Goal: Information Seeking & Learning: Learn about a topic

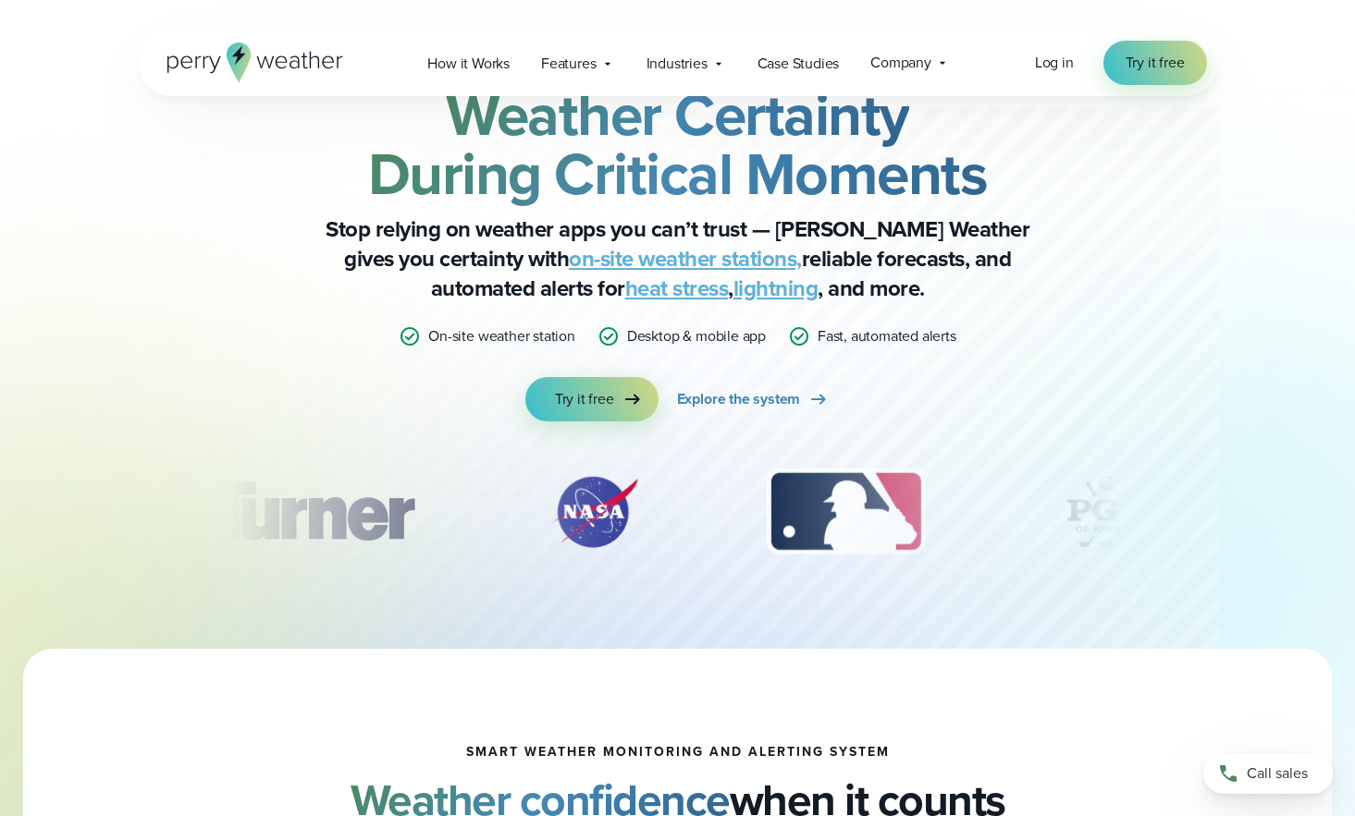
scroll to position [73, 0]
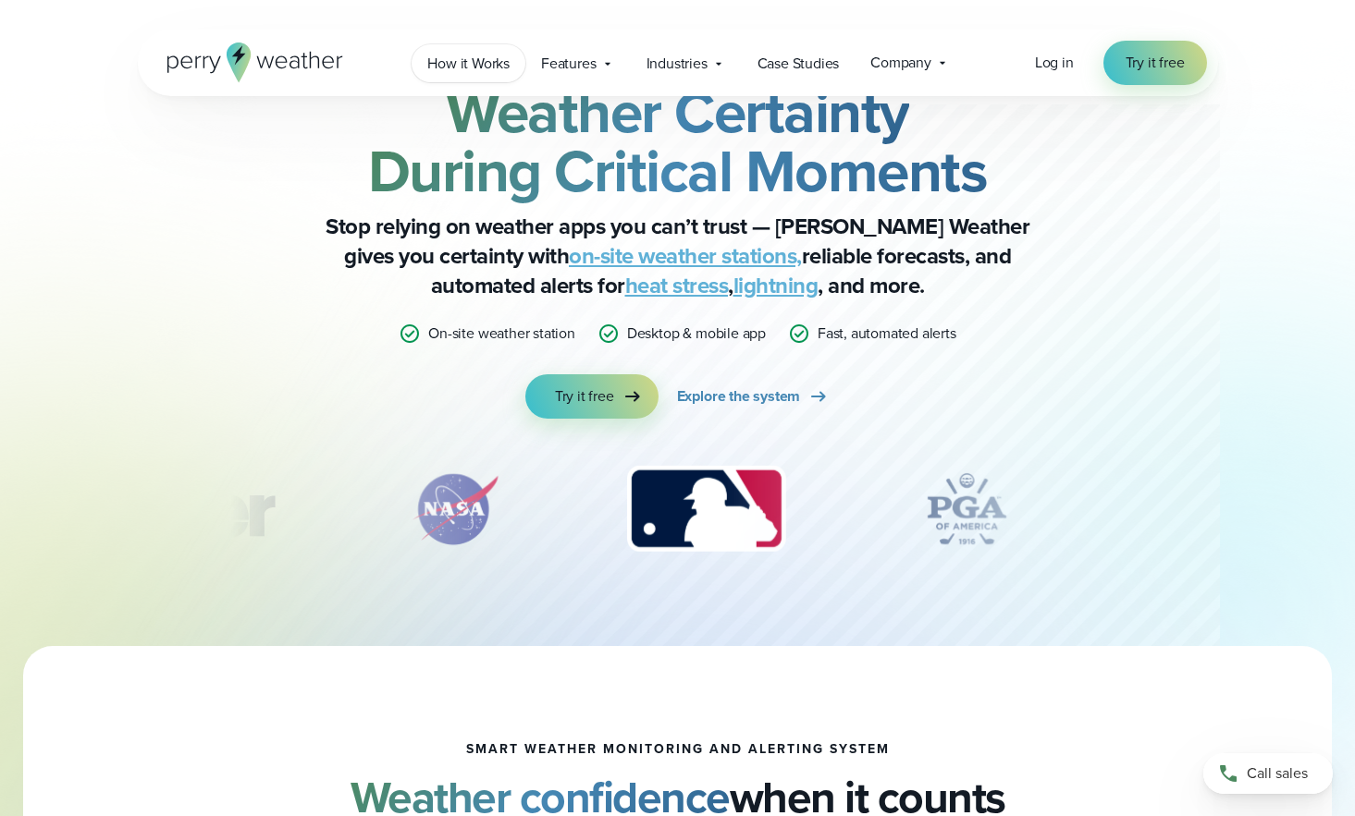
click at [482, 63] on span "How it Works" at bounding box center [468, 64] width 82 height 22
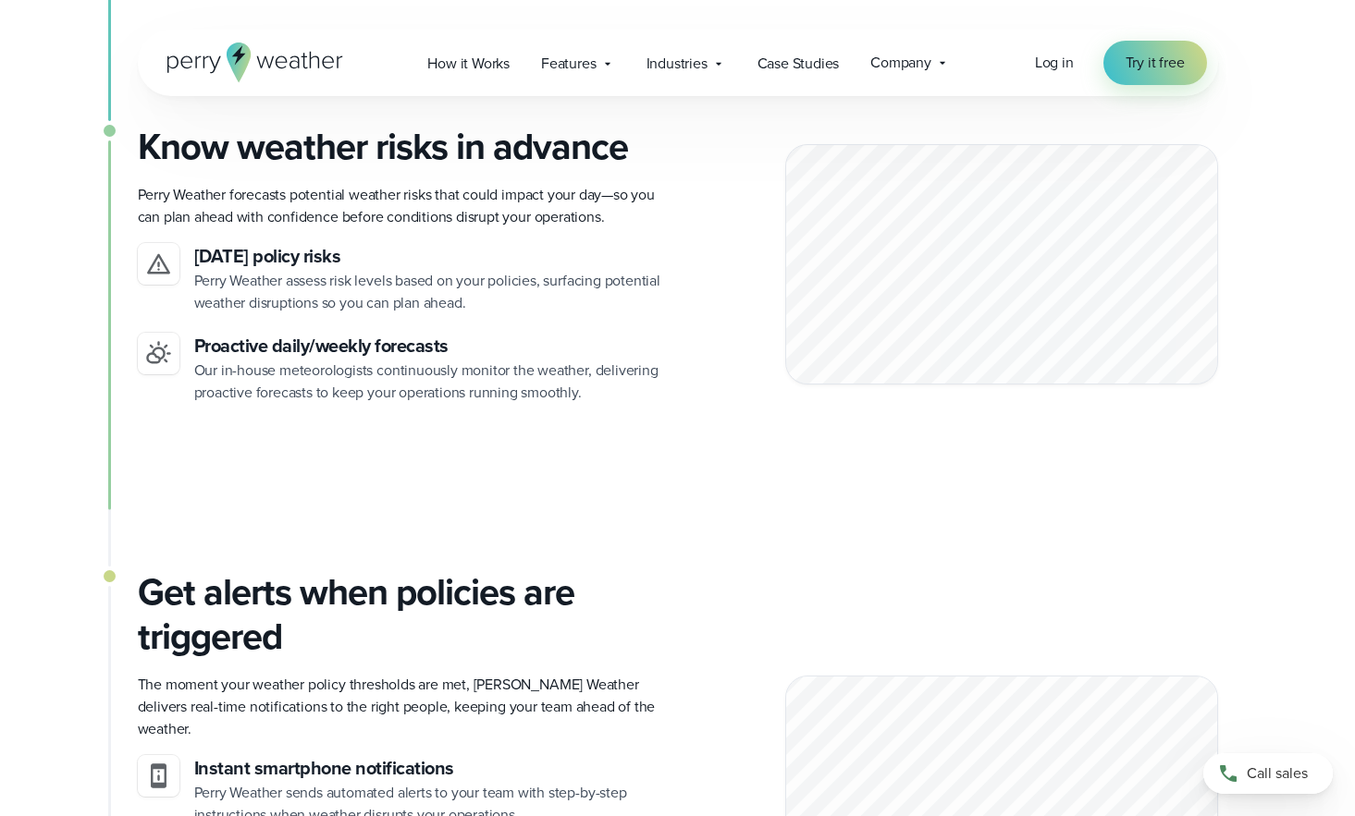
scroll to position [1022, 0]
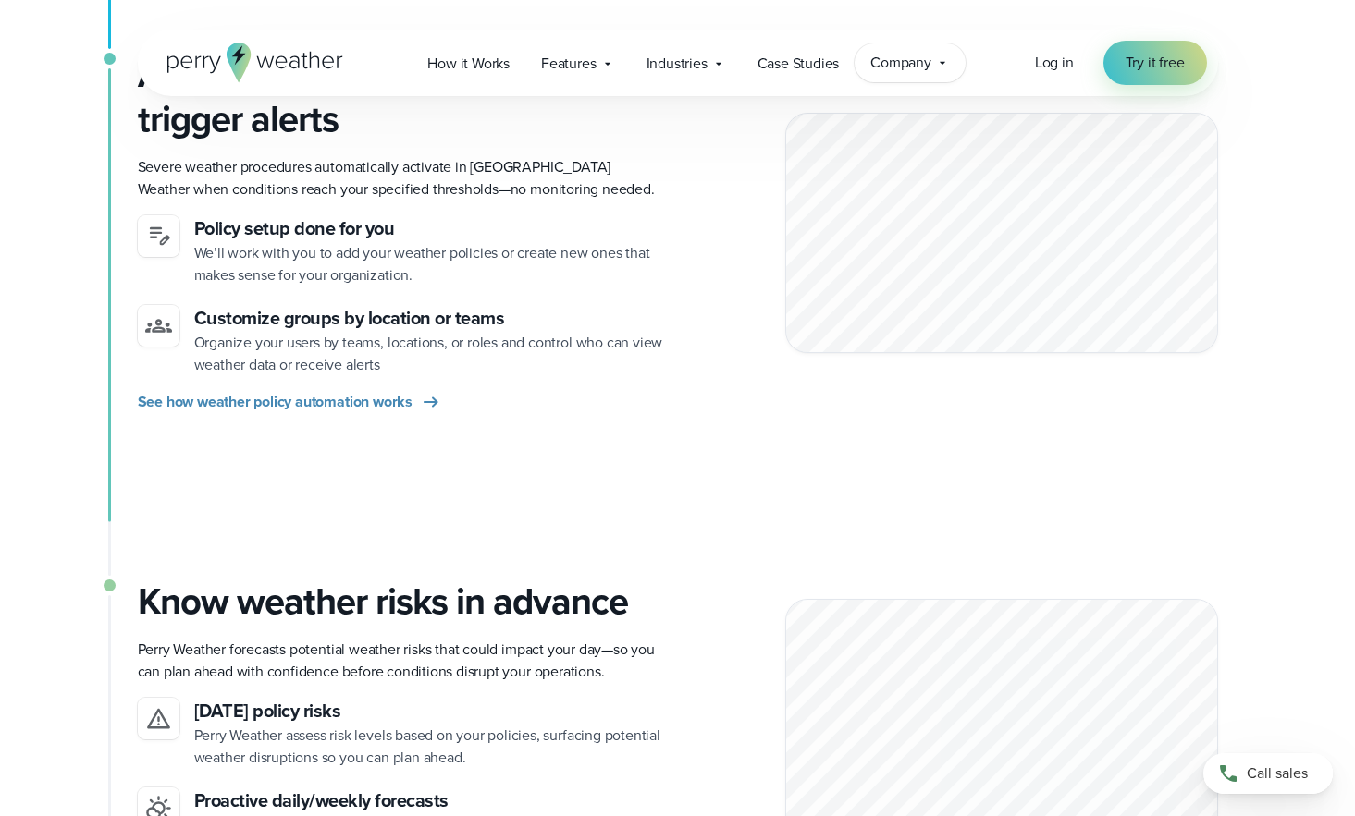
click at [900, 63] on span "Company" at bounding box center [900, 63] width 61 height 22
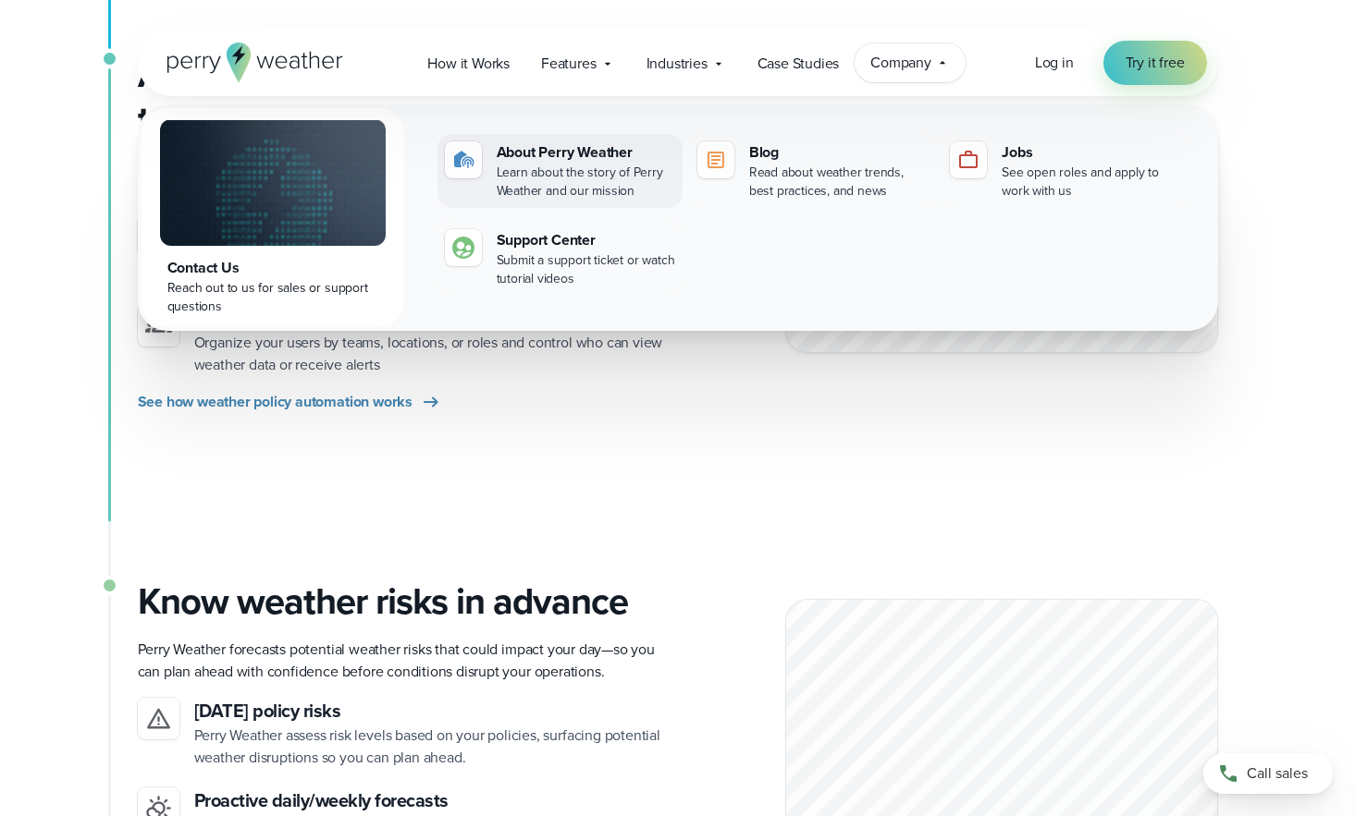
click at [584, 148] on div "About Perry Weather" at bounding box center [586, 152] width 178 height 22
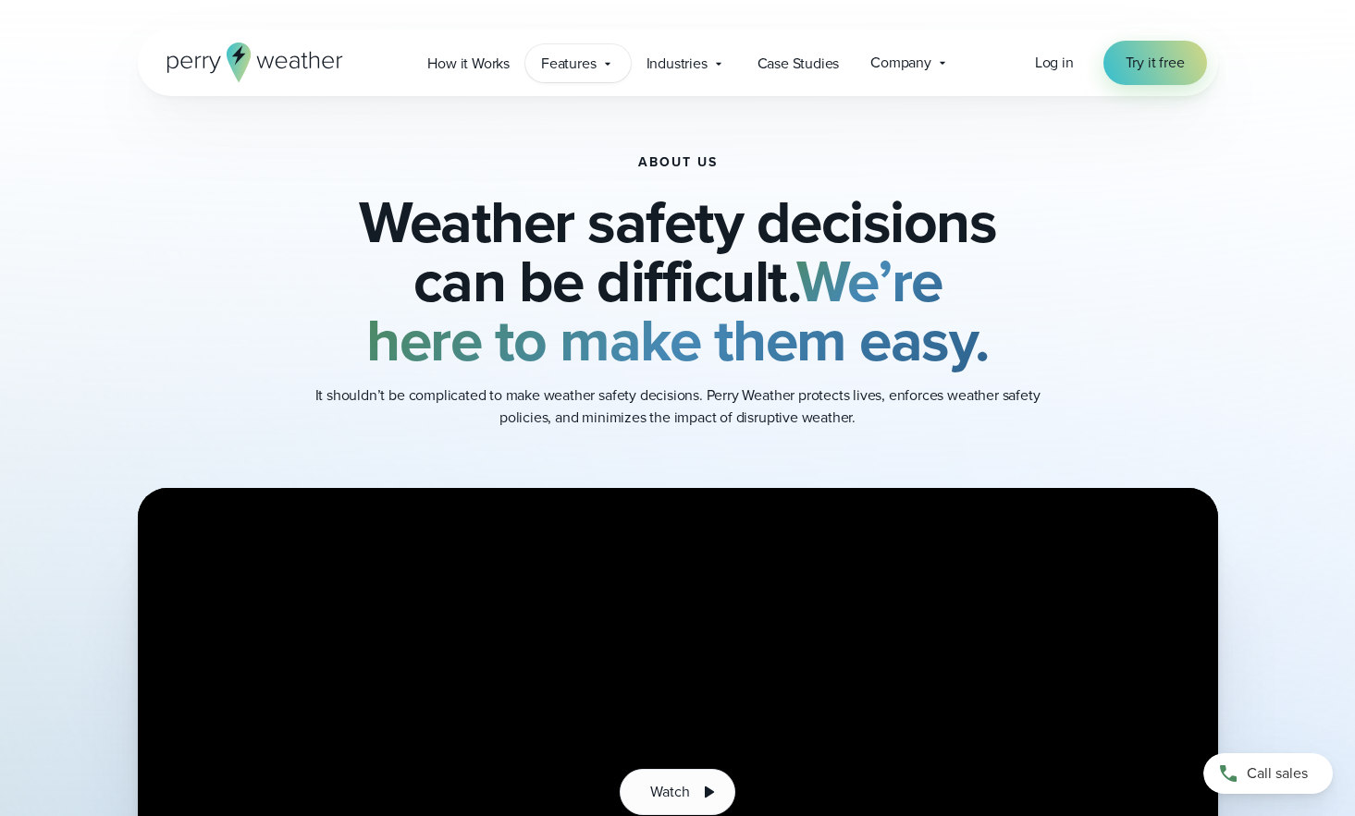
click at [570, 70] on span "Features" at bounding box center [568, 64] width 55 height 22
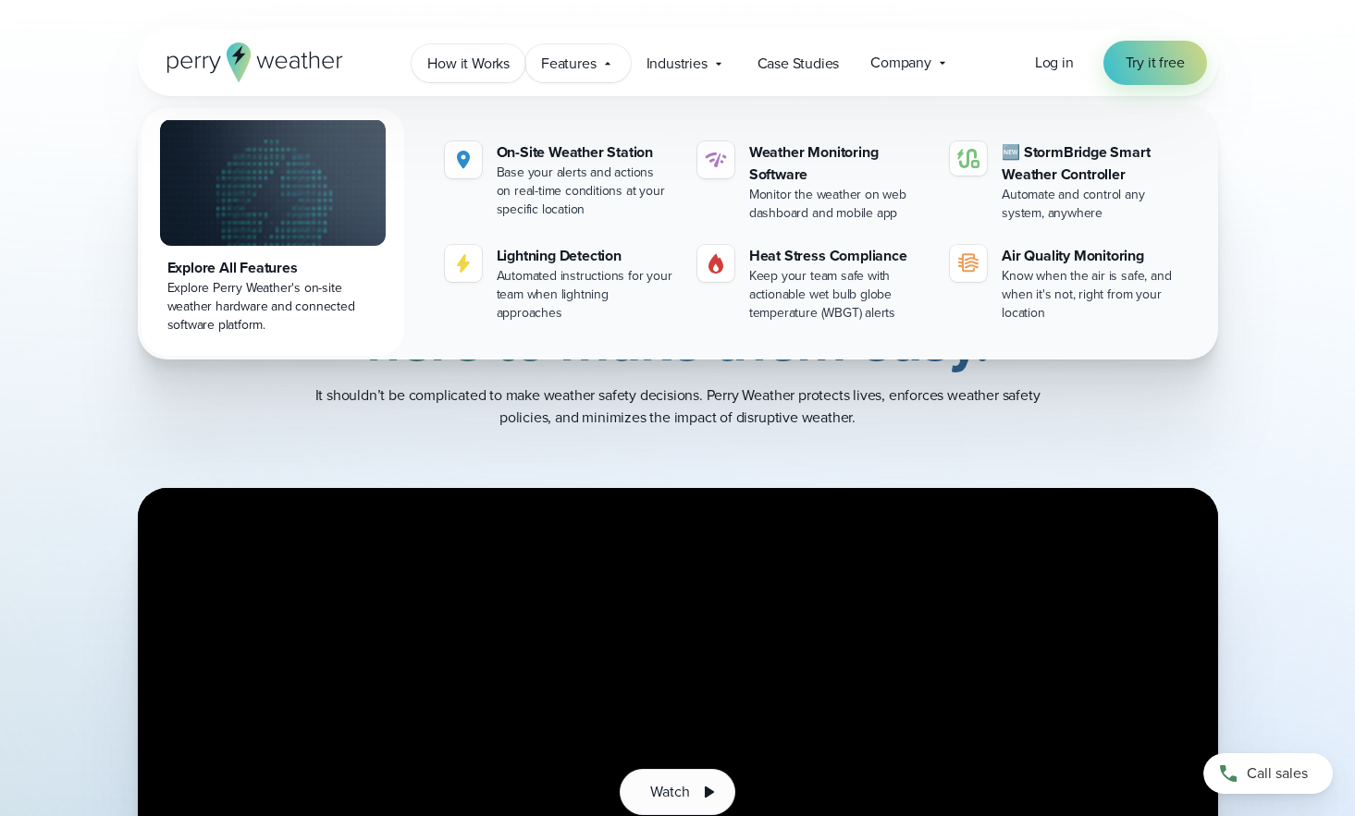
click at [493, 60] on span "How it Works" at bounding box center [468, 64] width 82 height 22
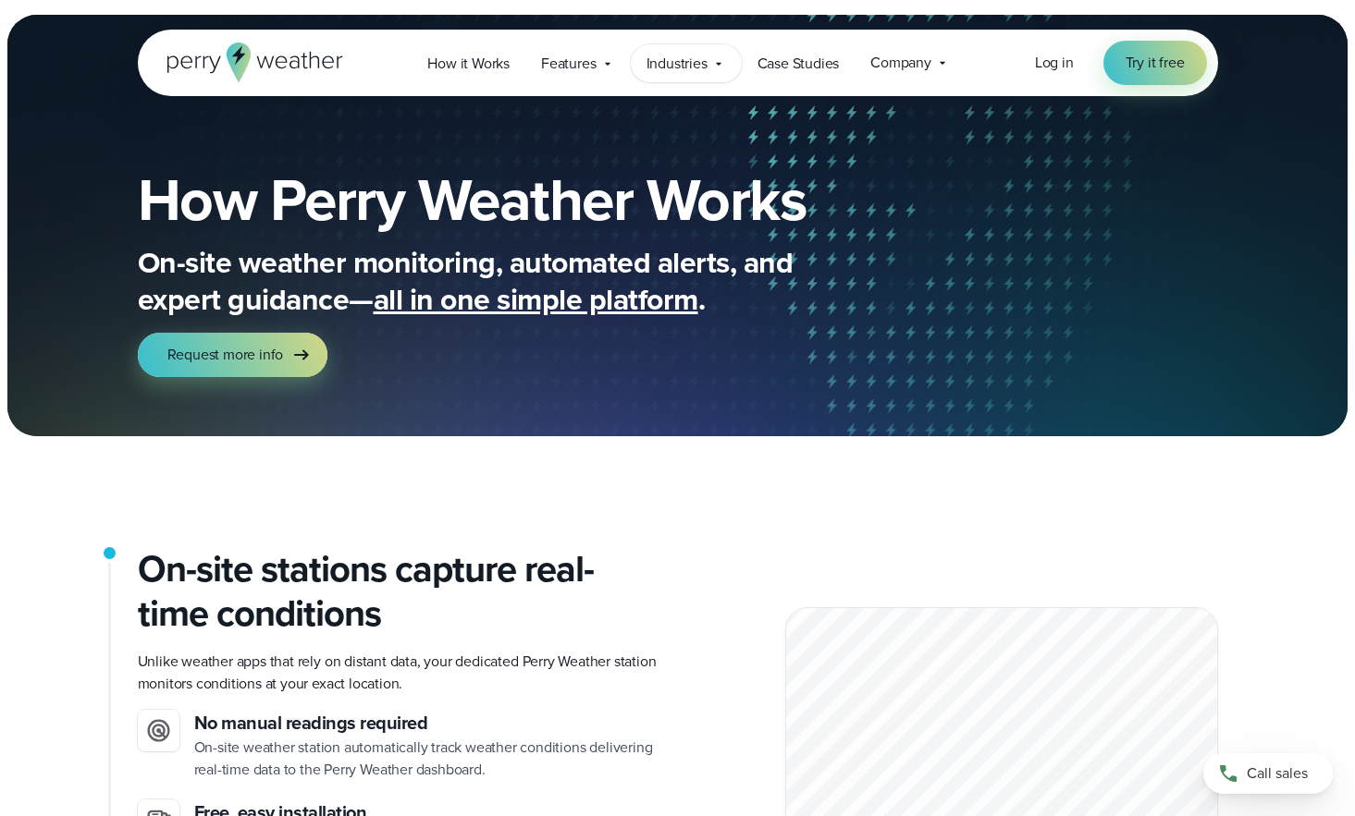
click at [663, 70] on span "Industries" at bounding box center [676, 64] width 61 height 22
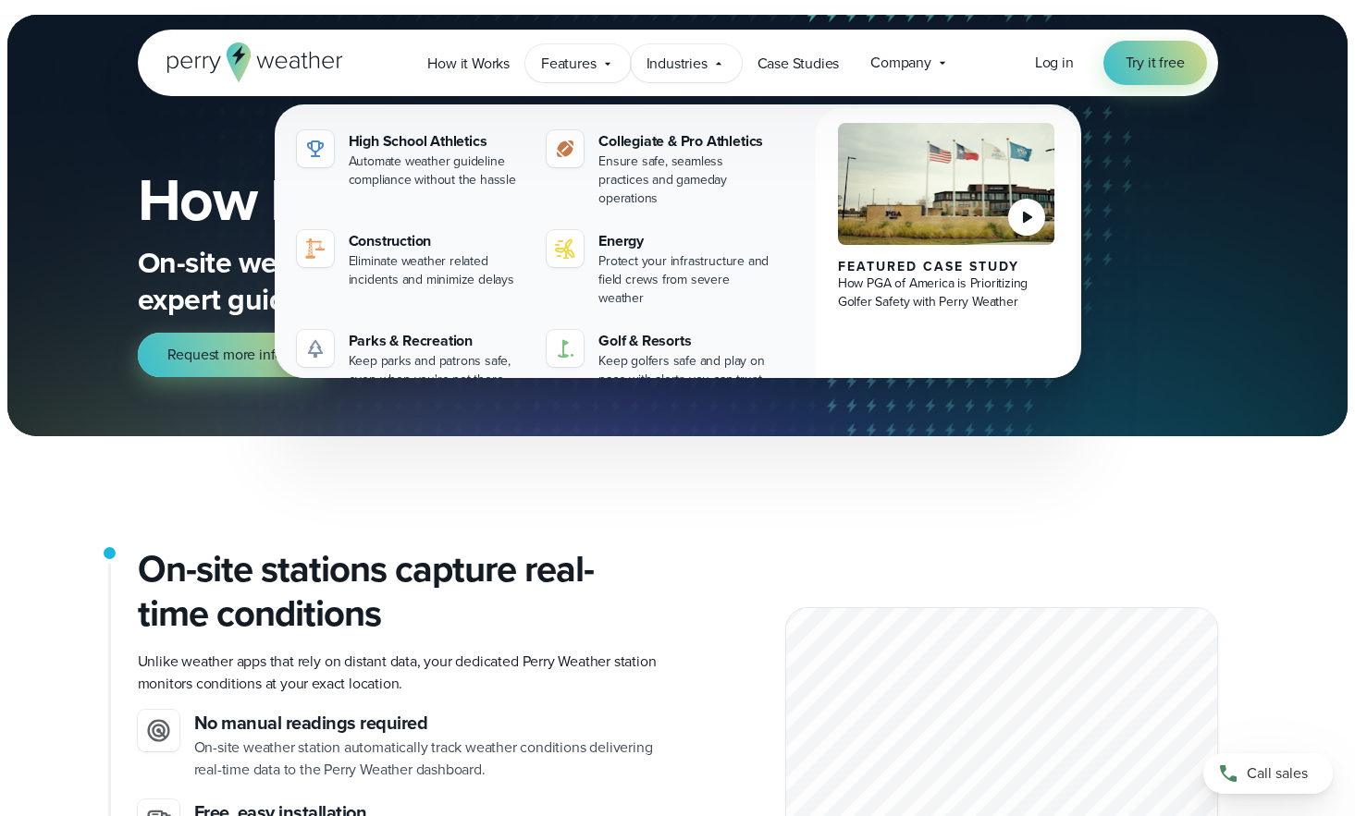
click at [572, 48] on div "Features Explore All Features Explore Perry Weather's on-site weather hardware …" at bounding box center [577, 63] width 104 height 38
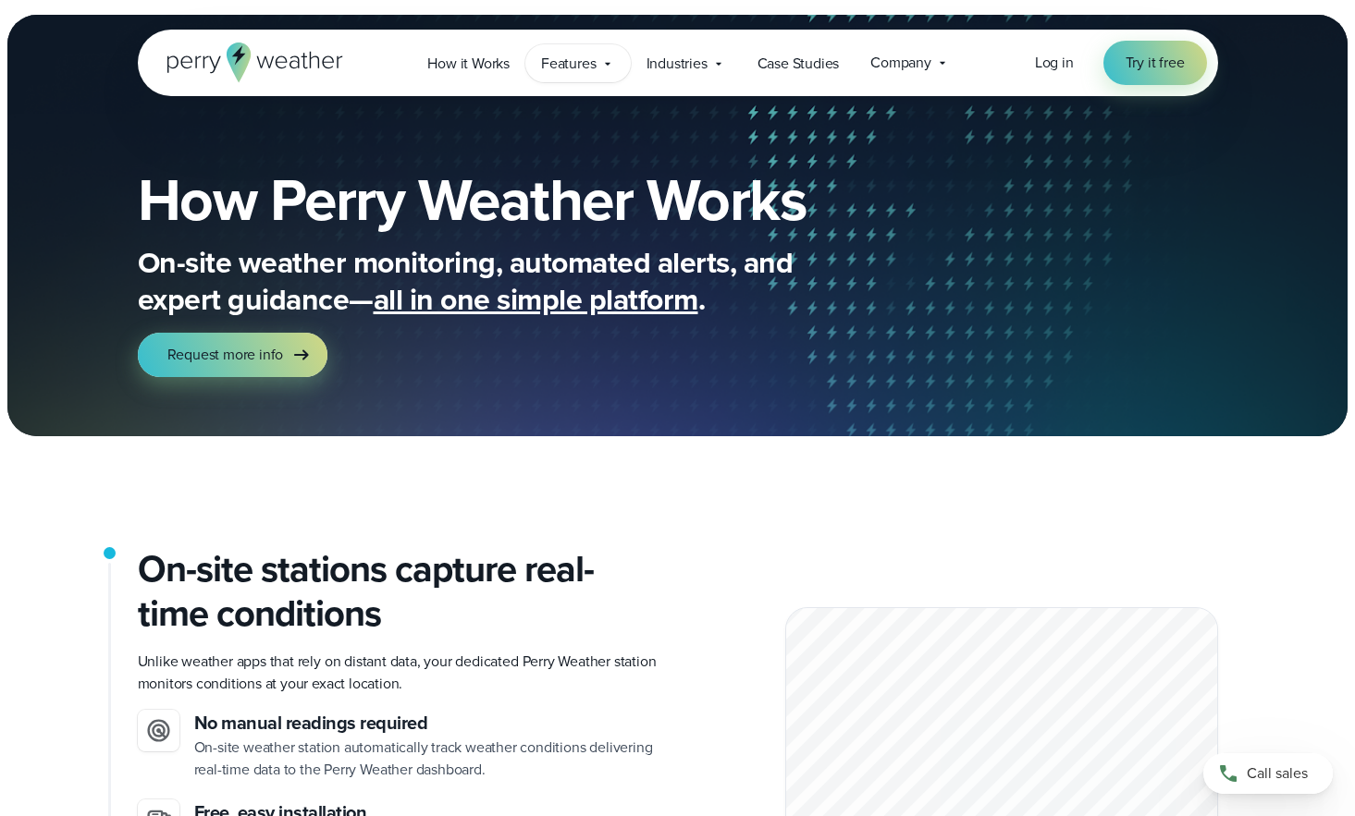
click at [577, 58] on span "Features" at bounding box center [568, 64] width 55 height 22
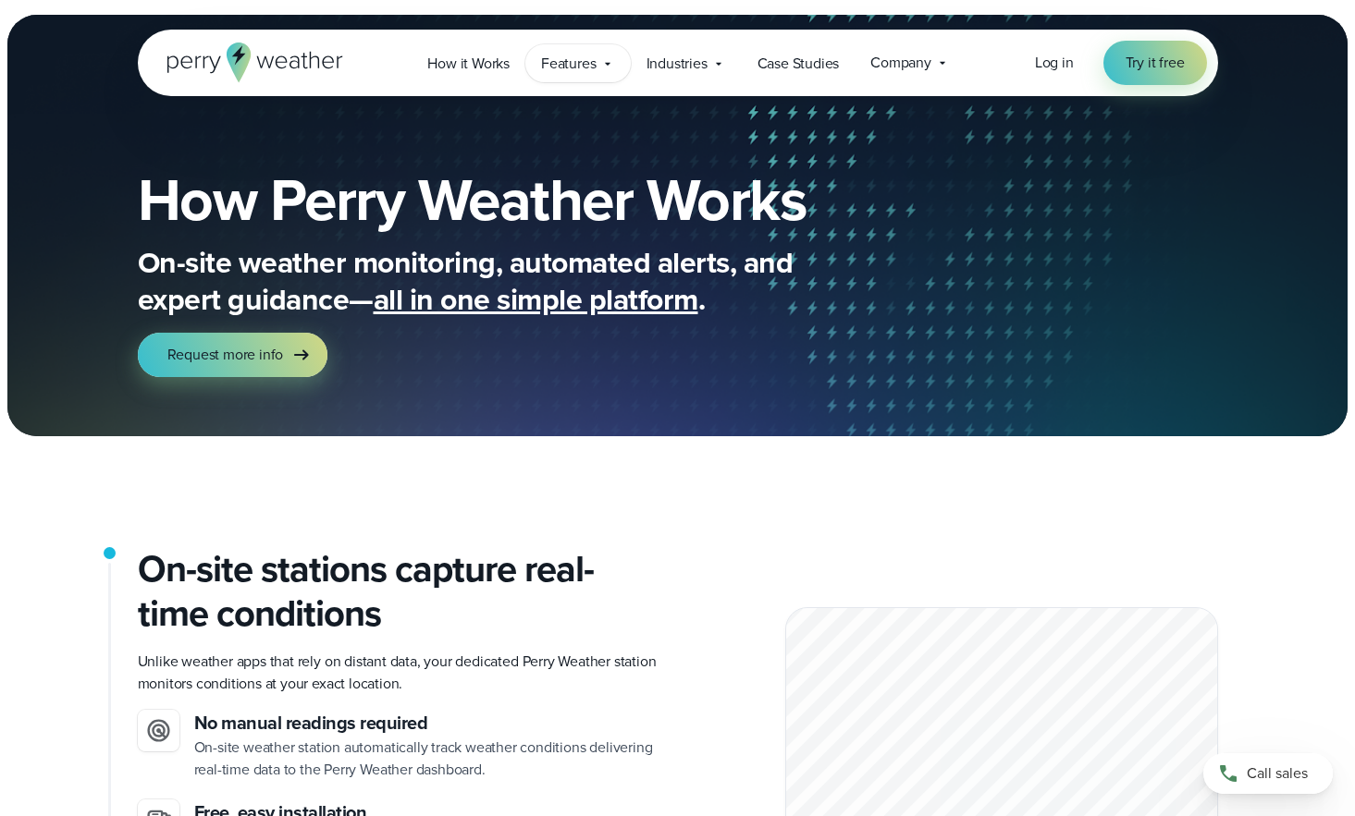
click at [556, 57] on span "Features" at bounding box center [568, 64] width 55 height 22
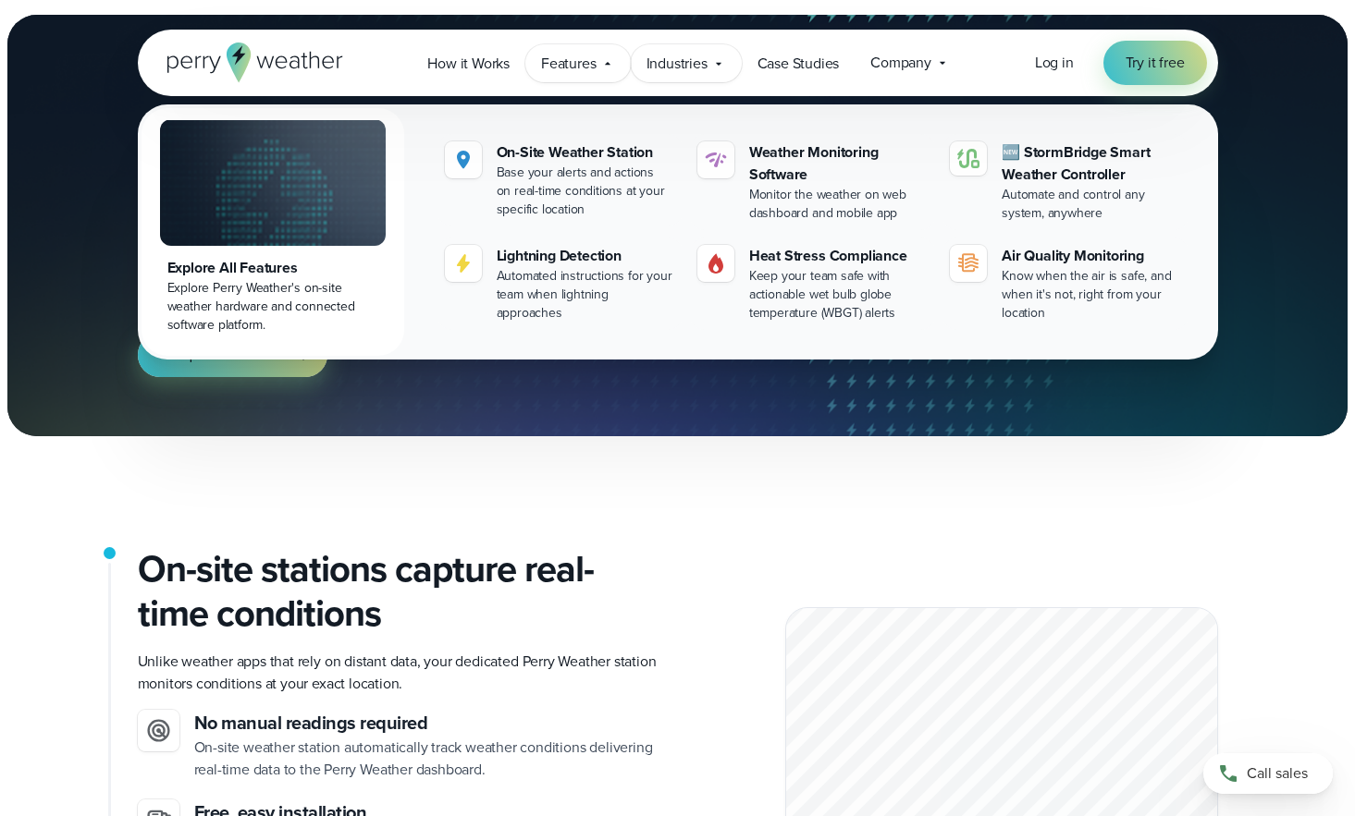
click at [682, 61] on span "Industries" at bounding box center [676, 64] width 61 height 22
